Goal: Task Accomplishment & Management: Use online tool/utility

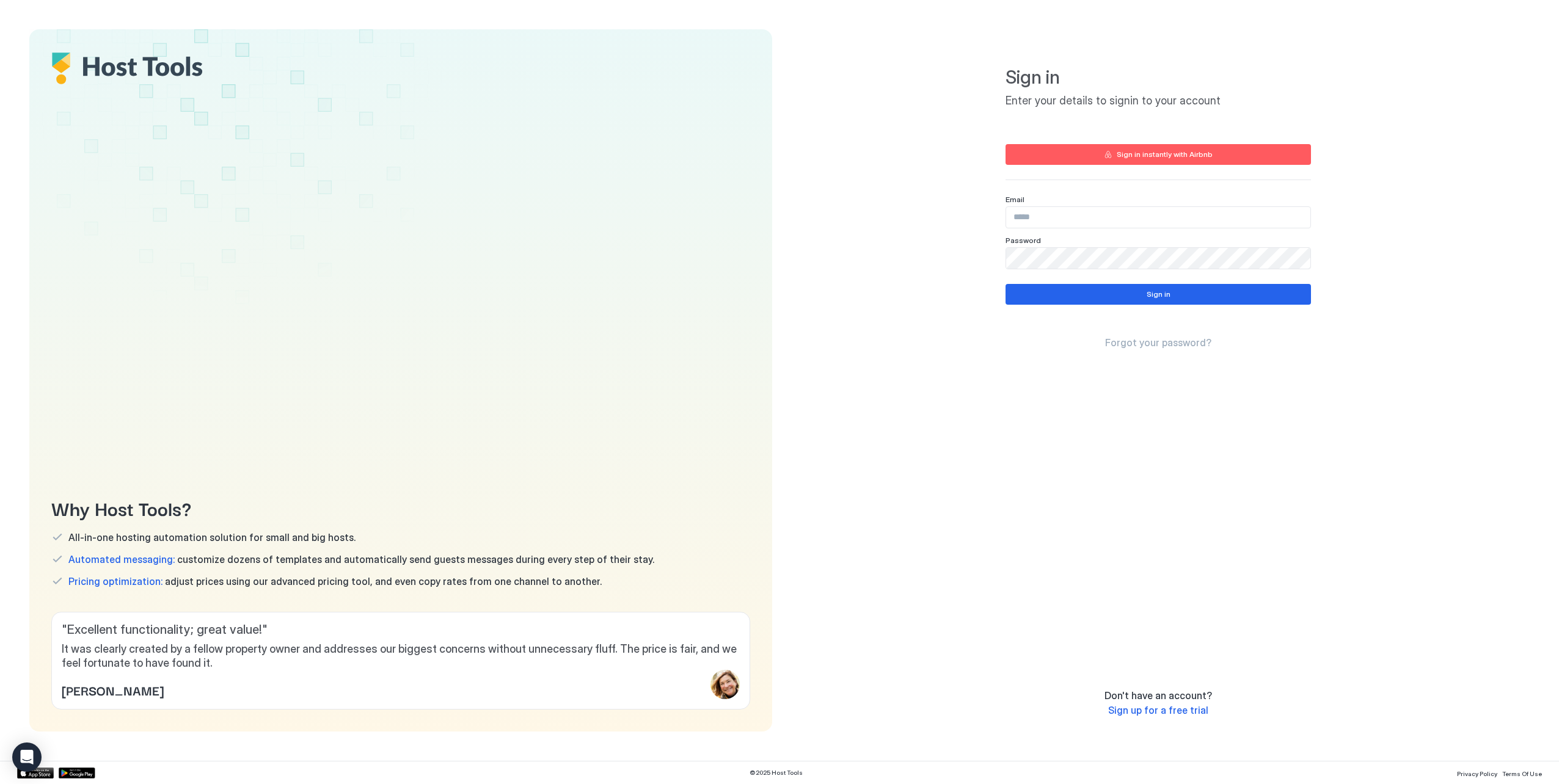
type input "**********"
click at [1181, 309] on div "Sign in Forgot your password?" at bounding box center [1157, 316] width 305 height 65
click at [1180, 303] on button "Sign in" at bounding box center [1157, 295] width 305 height 21
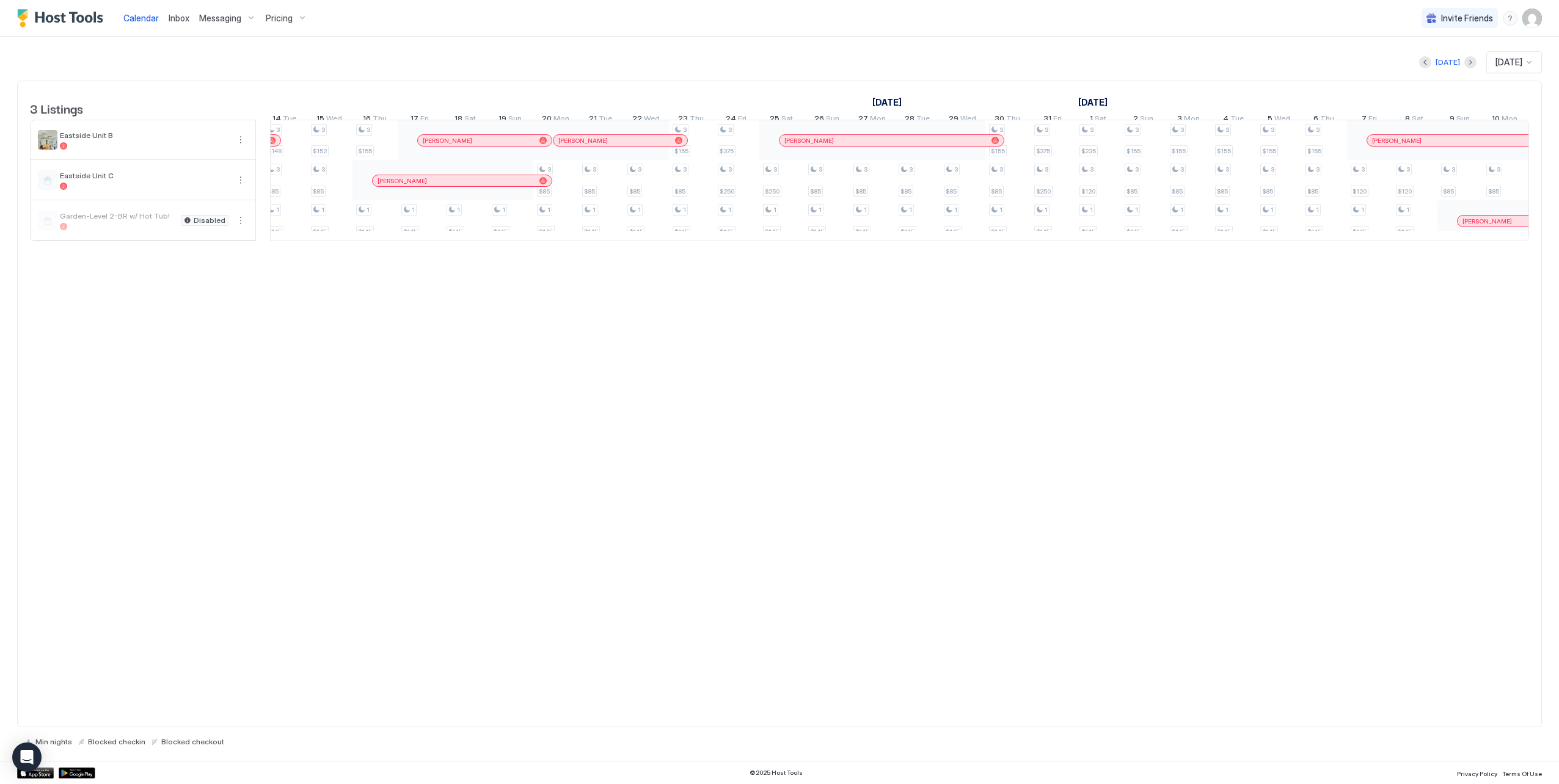
scroll to position [0, 1281]
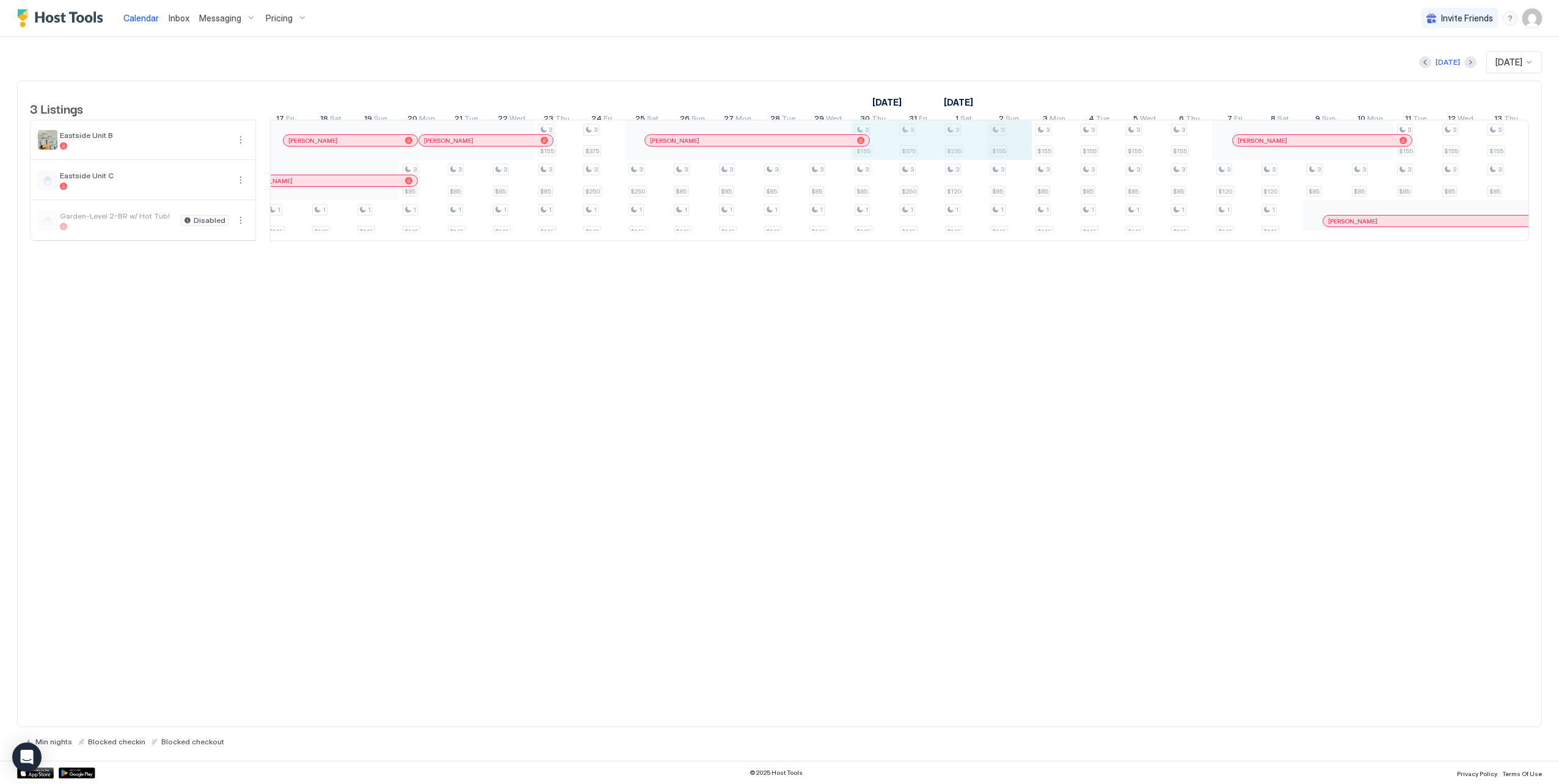
drag, startPoint x: 886, startPoint y: 150, endPoint x: 991, endPoint y: 161, distance: 105.6
click at [1007, 161] on div "3 $109 3 $85 1 $145 3 $250 1 $145 3 $250 1 $145 1 $145 1 $145 1 $145 1 $145 1 $…" at bounding box center [443, 180] width 3074 height 120
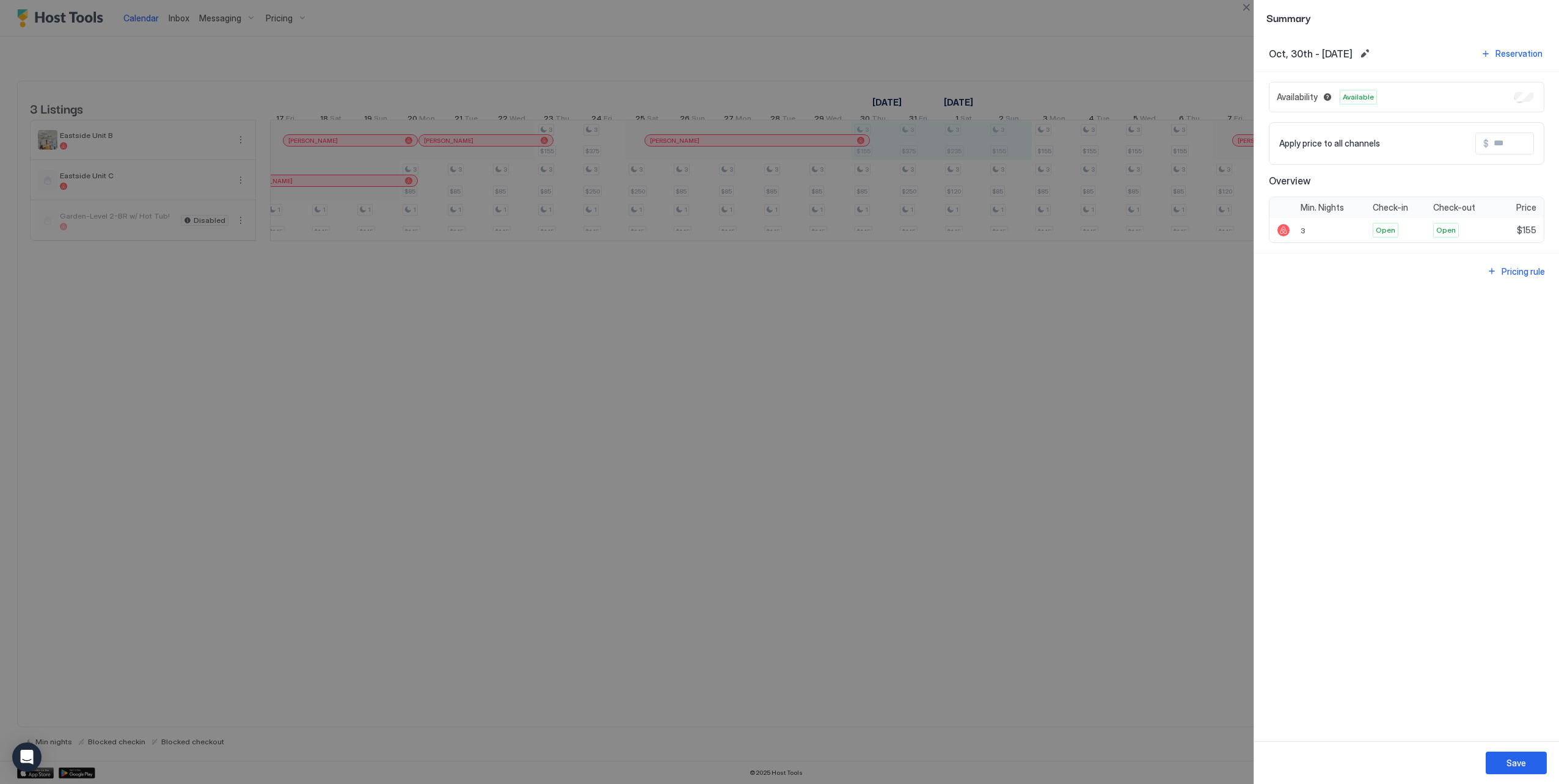
click at [1533, 104] on div "Availability Available" at bounding box center [1406, 96] width 276 height 30
click at [1533, 97] on div "Availability Available" at bounding box center [1406, 96] width 276 height 30
click at [1529, 761] on button "Save" at bounding box center [1516, 763] width 61 height 23
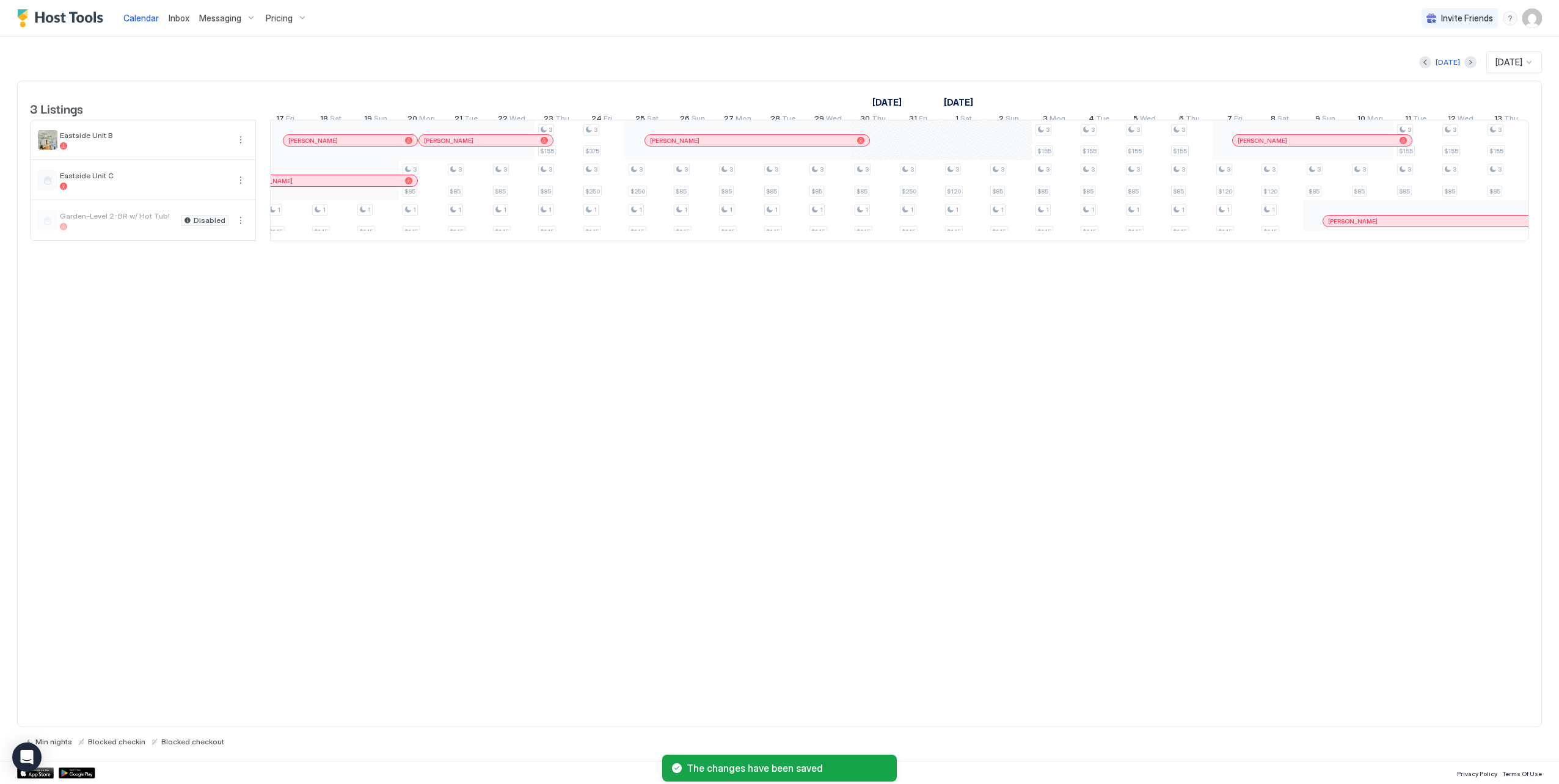
click at [1072, 374] on div "3 Listings [DATE] [DATE] [DATE] 17 Wed 18 Thu 19 Fri 20 Sat 21 Sun 22 Mon 23 Tu…" at bounding box center [779, 404] width 1524 height 647
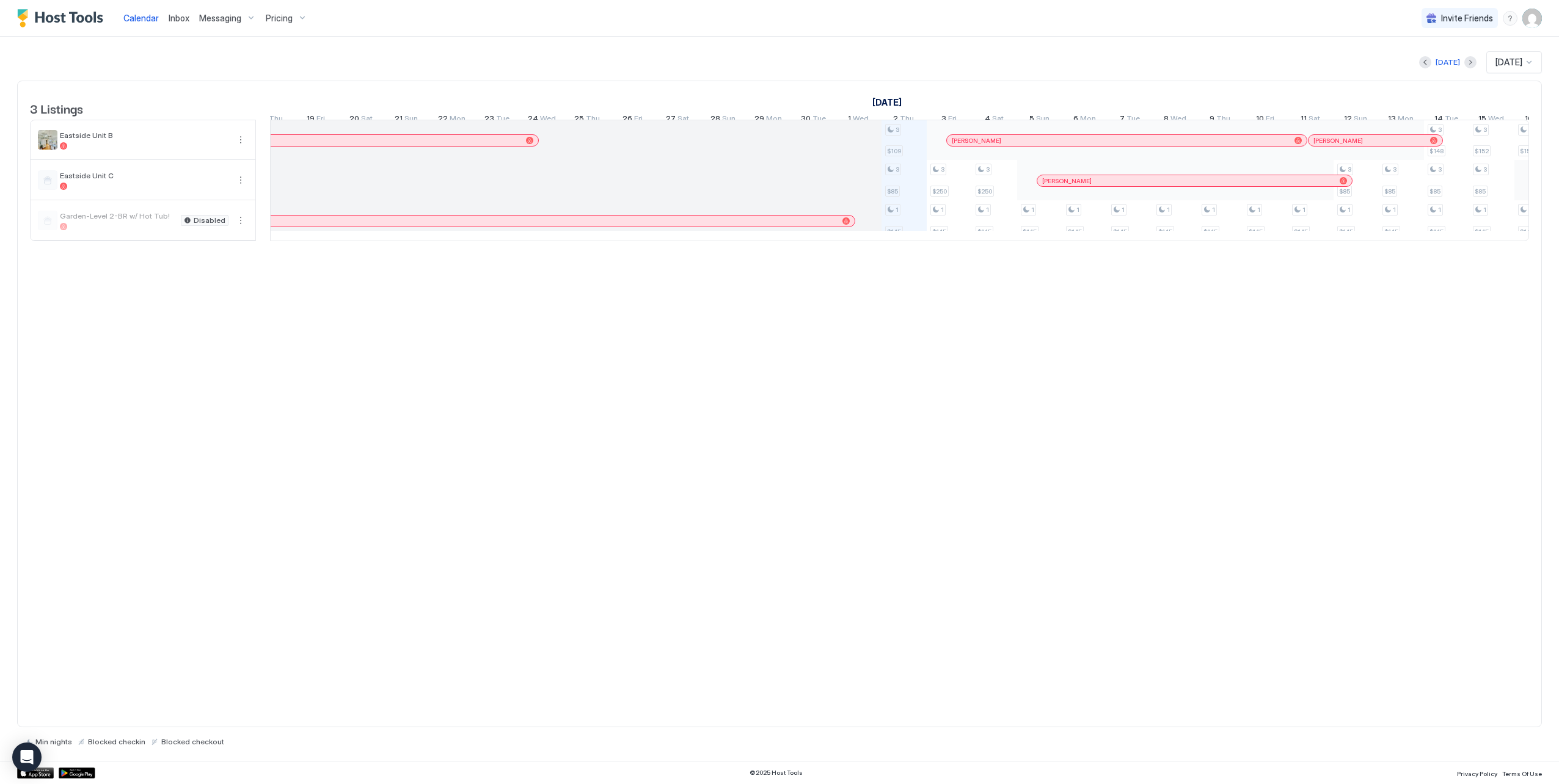
scroll to position [0, 0]
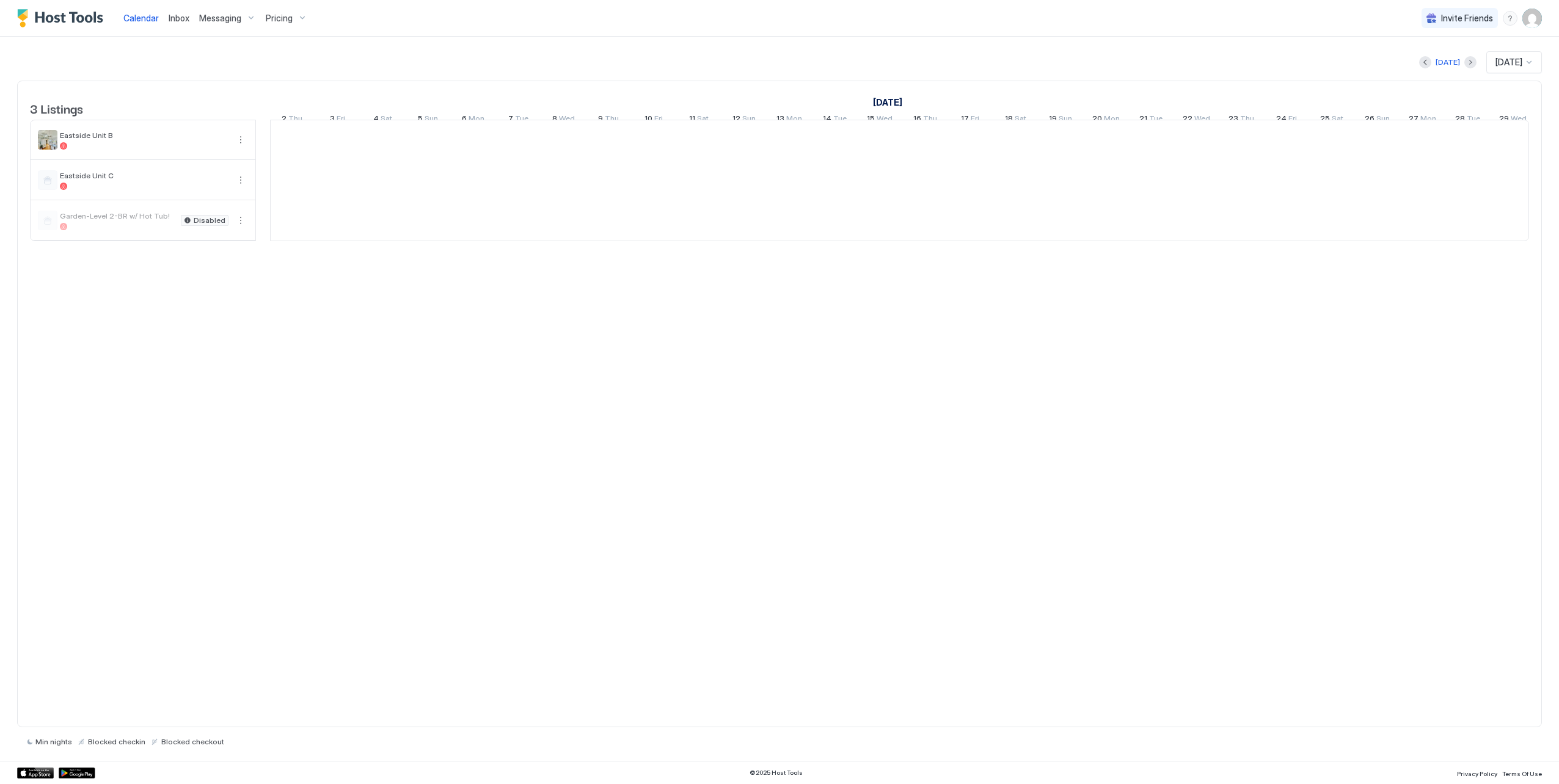
scroll to position [0, 678]
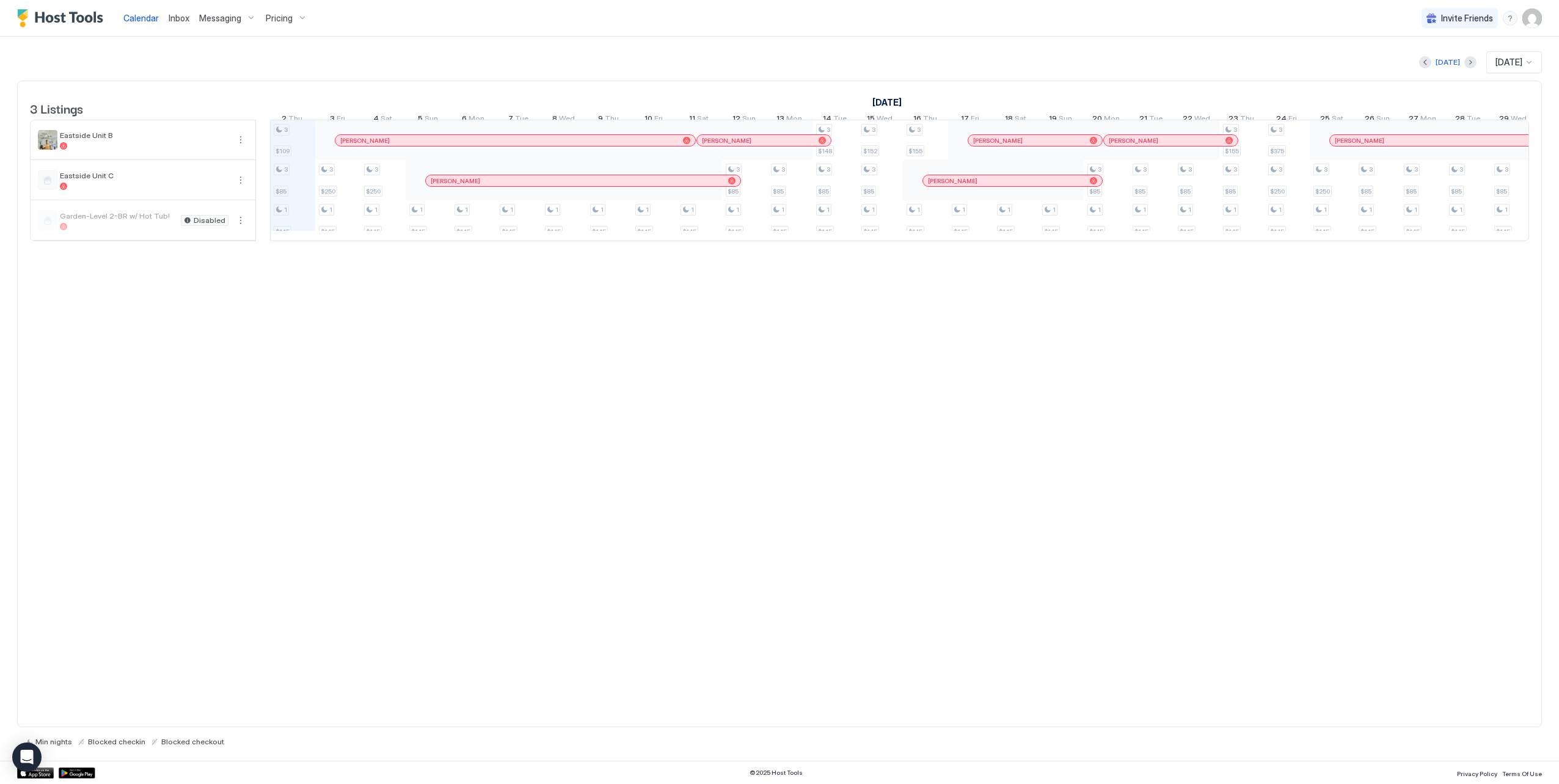
click at [217, 17] on span "Messaging" at bounding box center [220, 18] width 42 height 11
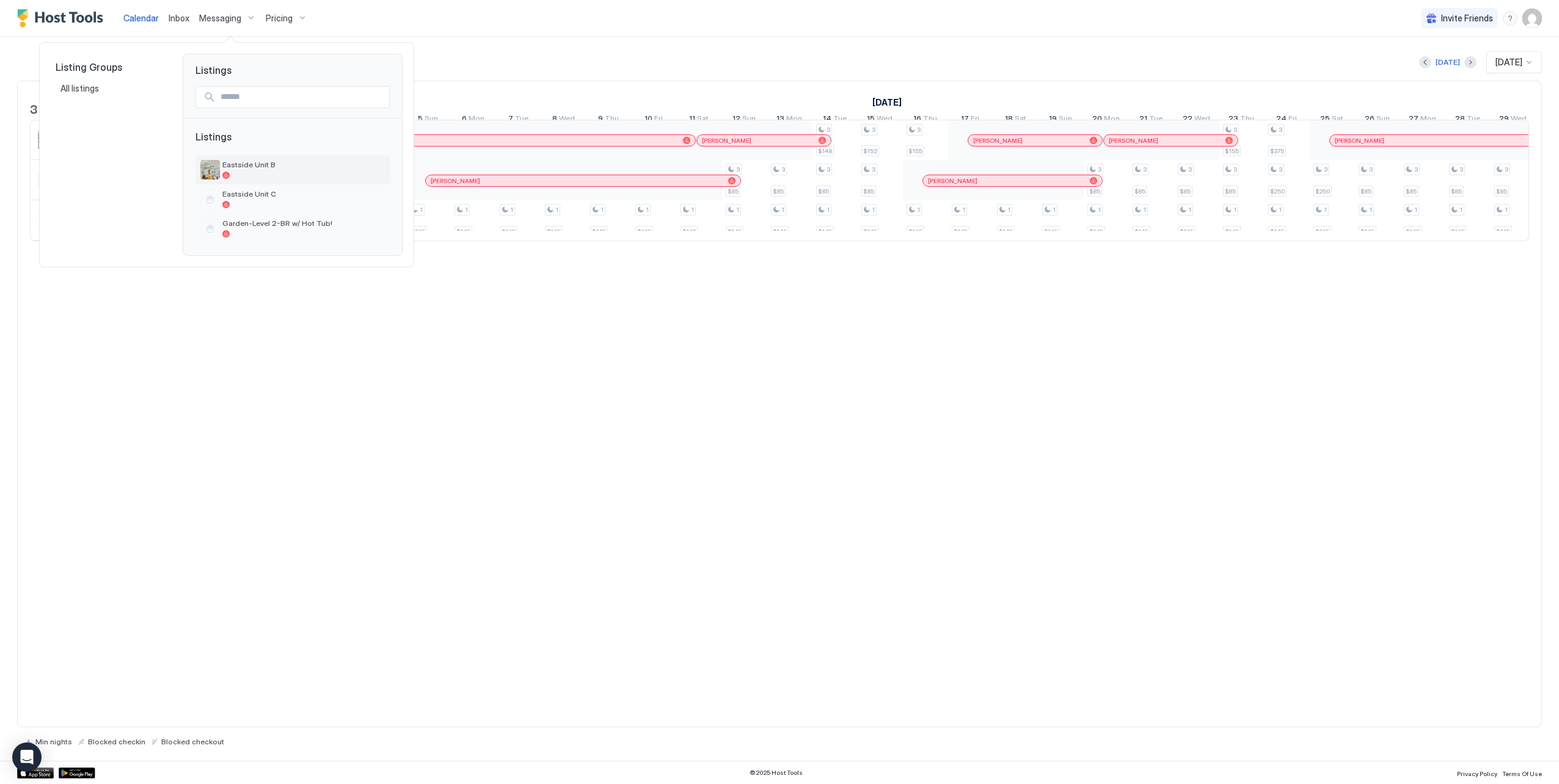
click at [253, 166] on span "Eastside Unit B" at bounding box center [303, 164] width 163 height 10
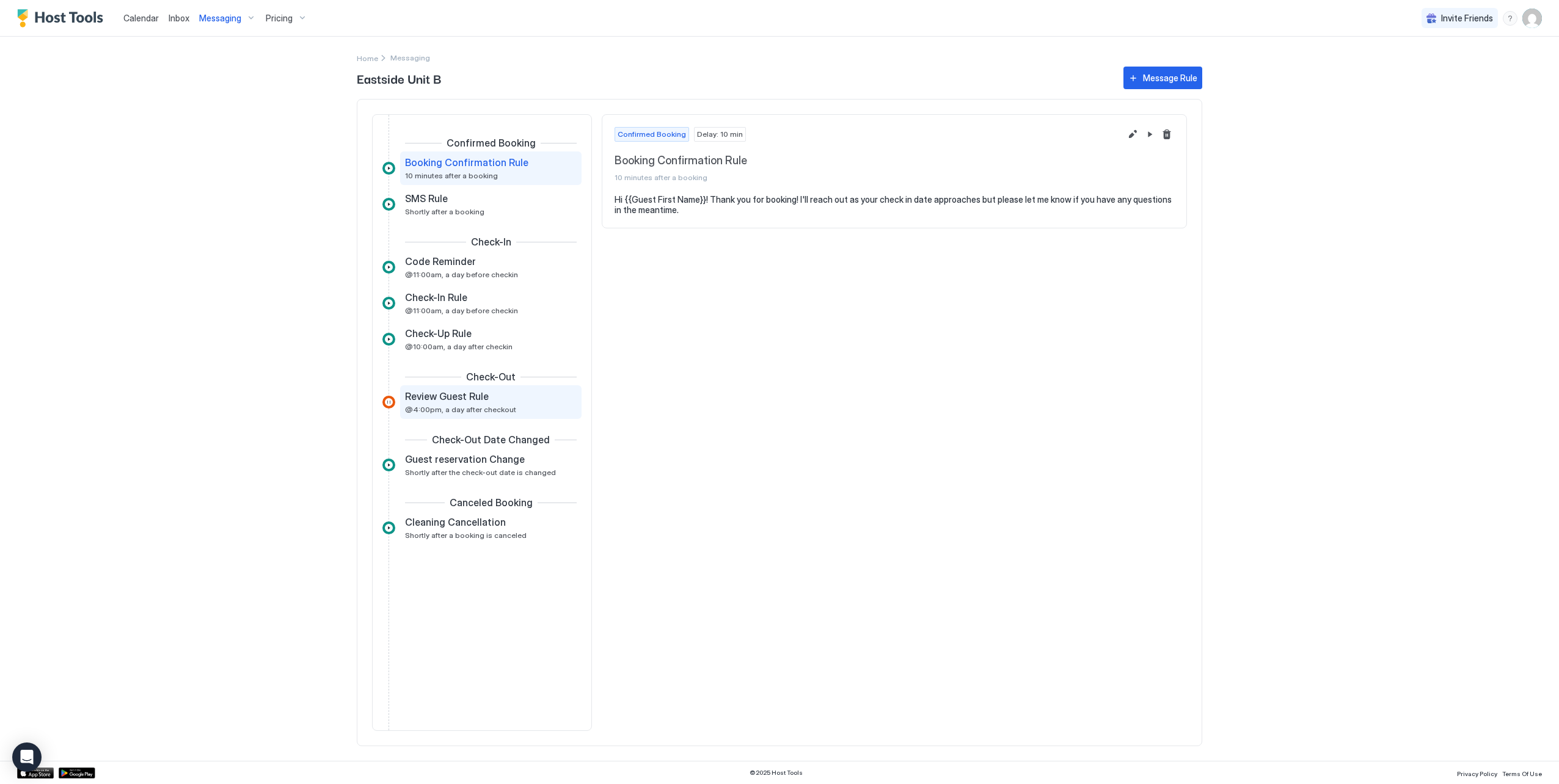
click at [473, 408] on span "@4:00pm, a day after checkout" at bounding box center [461, 409] width 111 height 10
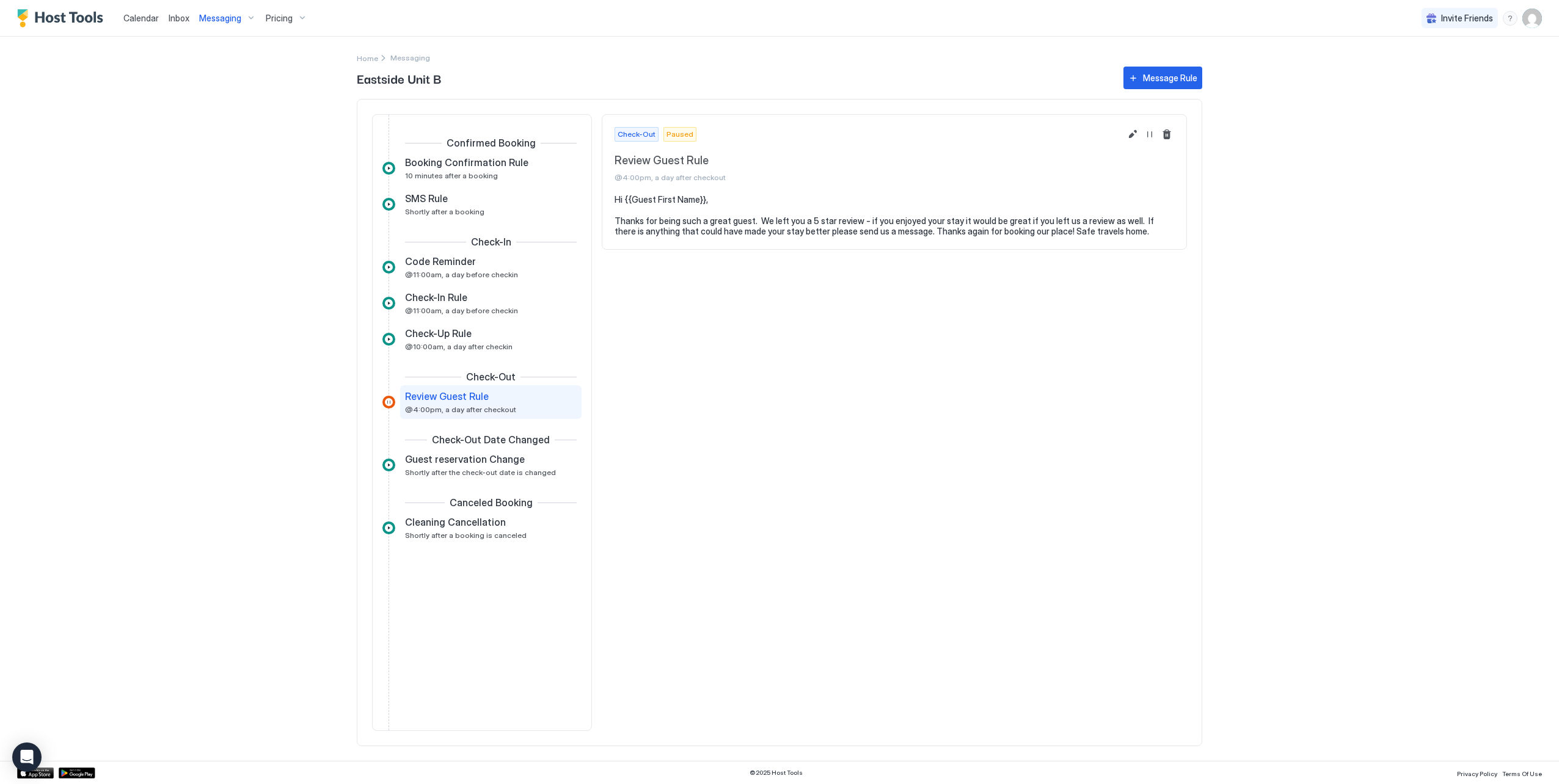
click at [675, 134] on span "Paused" at bounding box center [679, 134] width 27 height 11
click at [1153, 136] on button "Resume Message Rule" at bounding box center [1149, 134] width 15 height 15
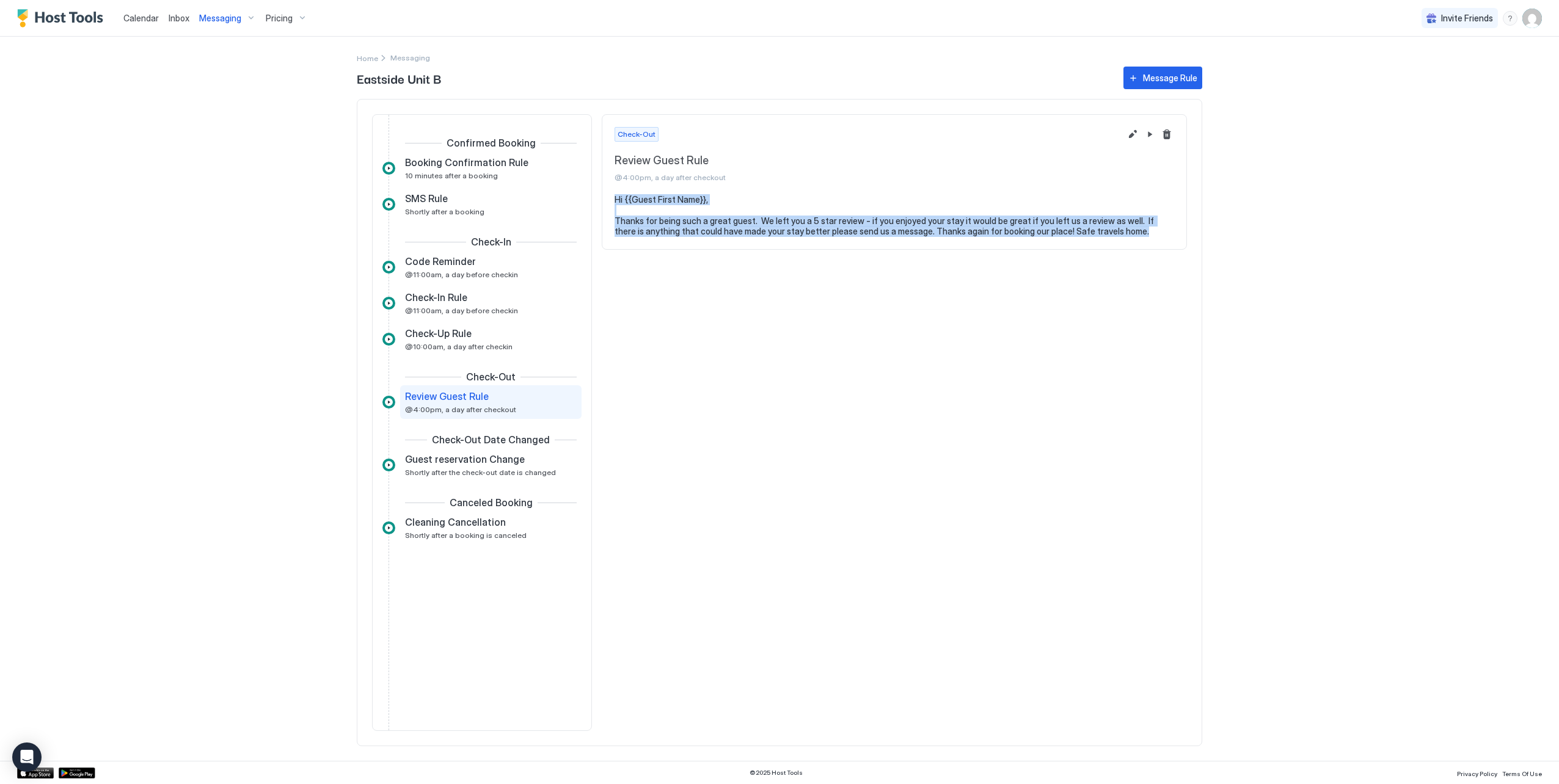
drag, startPoint x: 1126, startPoint y: 232, endPoint x: 610, endPoint y: 202, distance: 516.9
click at [610, 202] on section "Hi {{Guest First Name}}, Thanks for being such a great guest. We left you a 5 s…" at bounding box center [895, 221] width 584 height 55
copy pre "Hi {{Guest First Name}}, Thanks for being such a great guest. We left you a 5 s…"
